Goal: Transaction & Acquisition: Purchase product/service

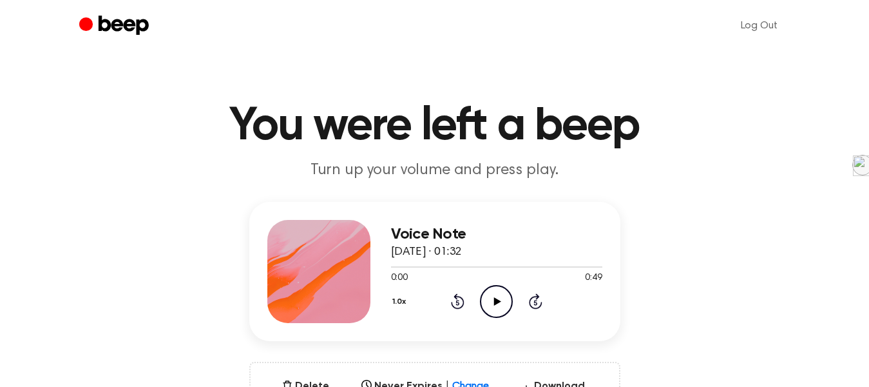
click at [494, 300] on icon at bounding box center [497, 301] width 7 height 8
click at [760, 26] on link "Log Out" at bounding box center [759, 25] width 63 height 31
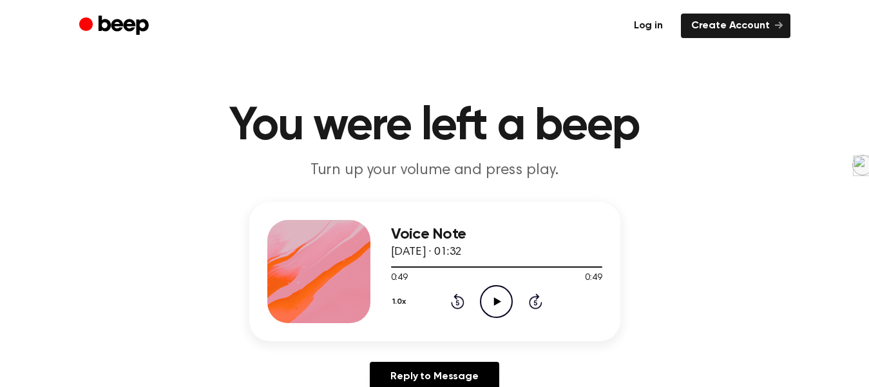
click at [663, 28] on link "Log in" at bounding box center [649, 26] width 50 height 24
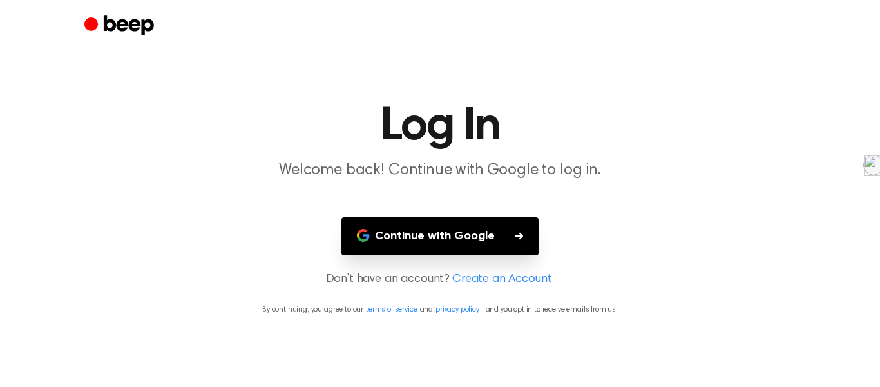
click at [454, 237] on button "Continue with Google" at bounding box center [440, 236] width 197 height 38
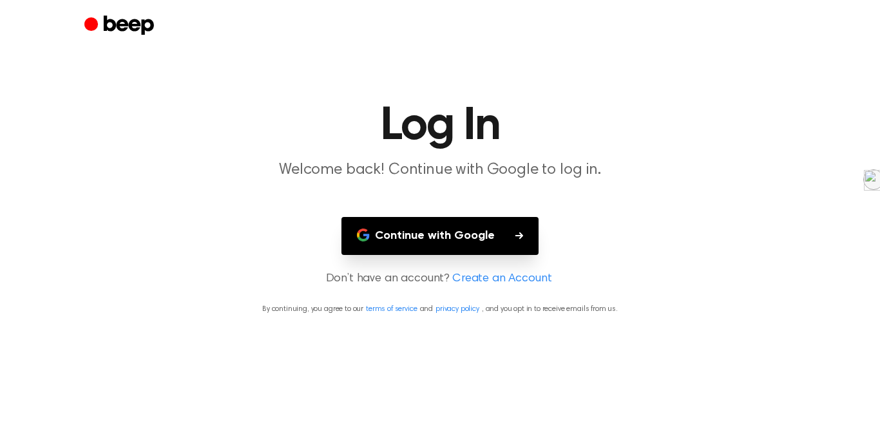
click at [460, 237] on button "Continue with Google" at bounding box center [440, 236] width 197 height 38
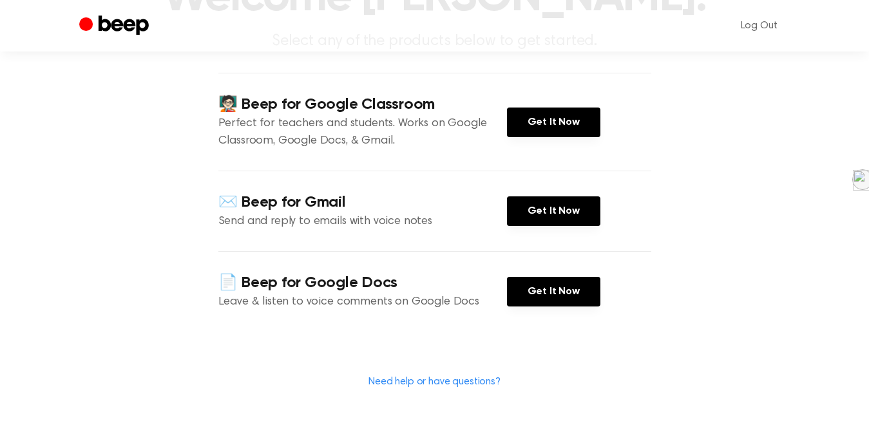
scroll to position [64, 0]
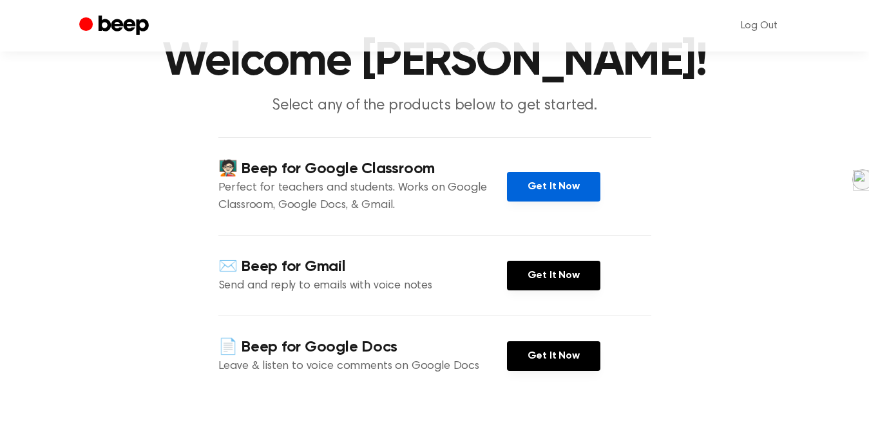
click at [549, 189] on link "Get It Now" at bounding box center [553, 187] width 93 height 30
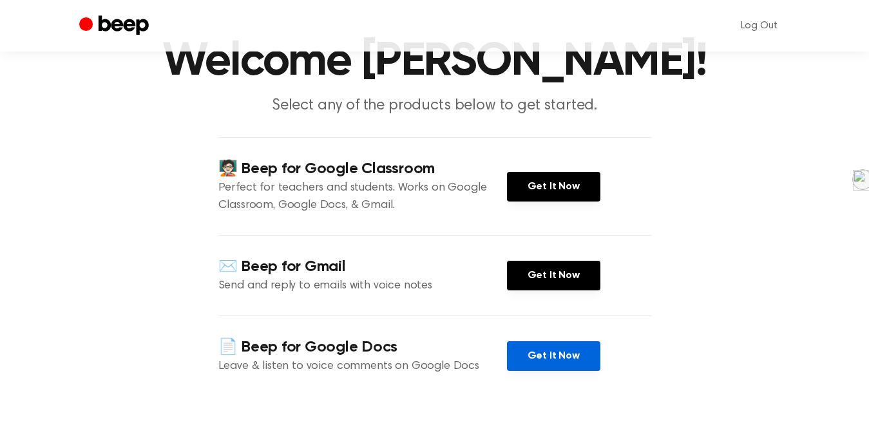
click at [571, 363] on link "Get It Now" at bounding box center [553, 357] width 93 height 30
click at [688, 152] on main "Welcome marco saavedra! Select any of the products below to get started. 🧑🏻‍🏫 B…" at bounding box center [434, 236] width 869 height 601
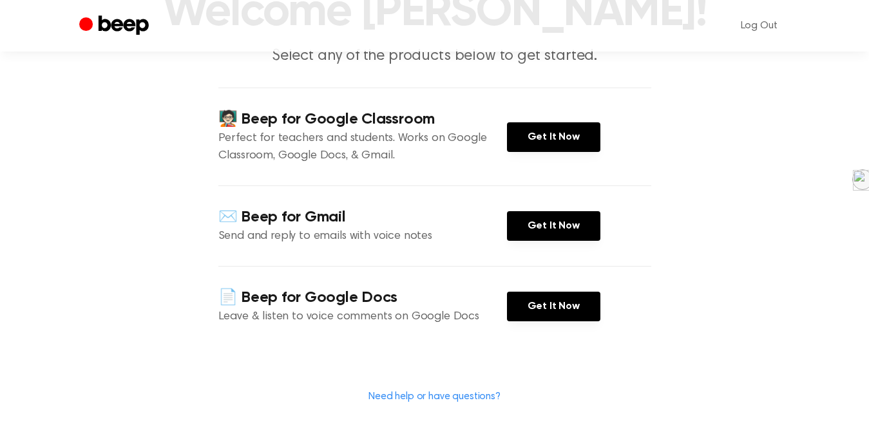
scroll to position [129, 0]
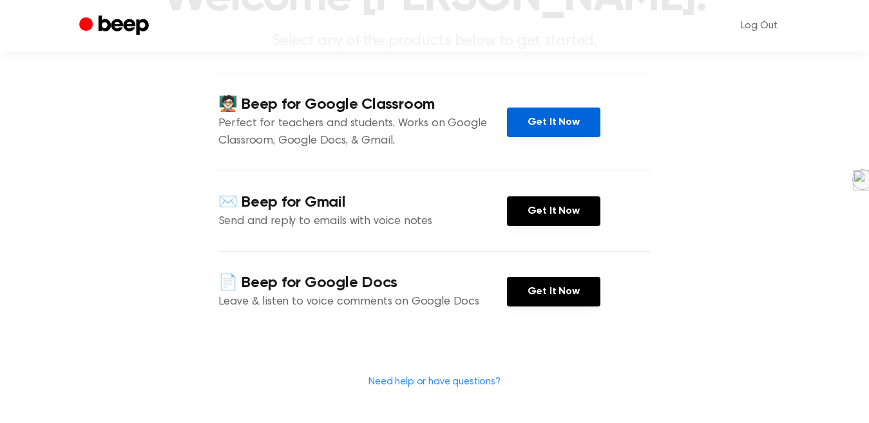
click at [540, 130] on link "Get It Now" at bounding box center [553, 123] width 93 height 30
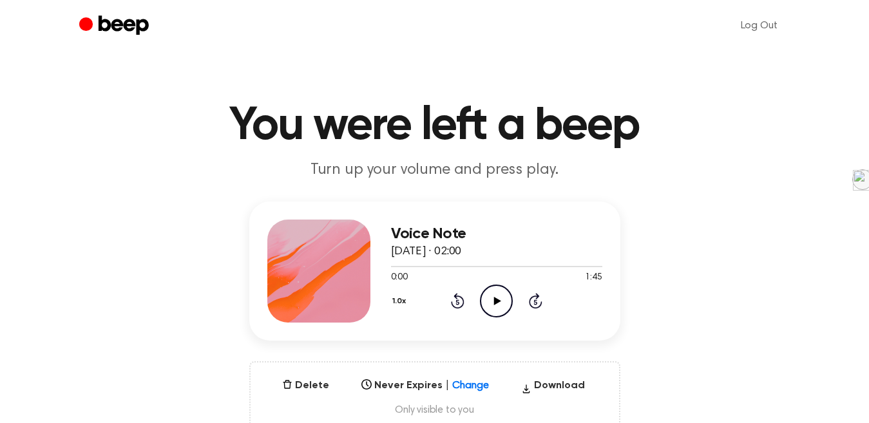
click at [496, 300] on icon at bounding box center [497, 301] width 7 height 8
click at [492, 310] on icon "Pause Audio" at bounding box center [496, 301] width 33 height 33
